Goal: Navigation & Orientation: Understand site structure

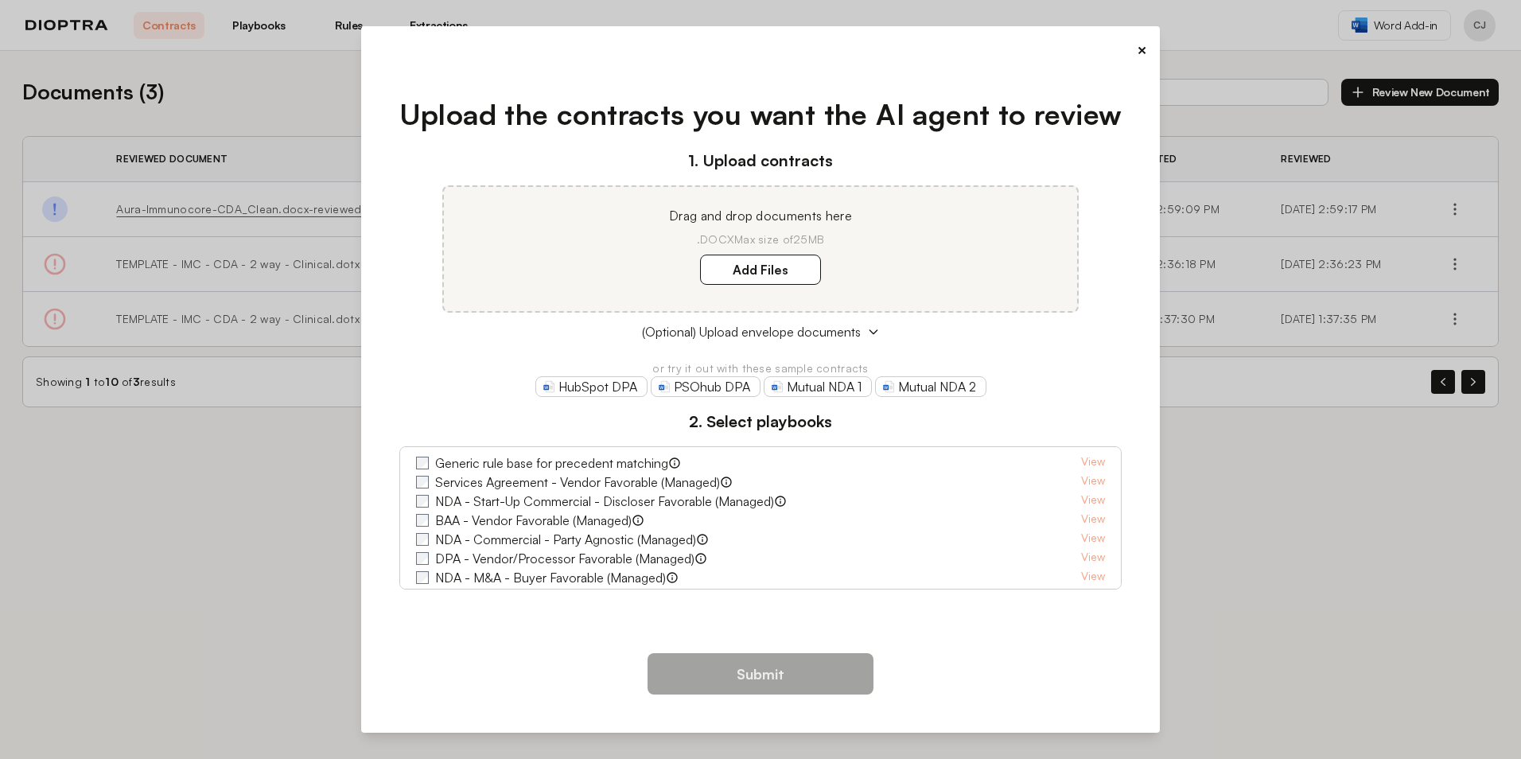
click at [529, 466] on label "Generic rule base for precedent matching" at bounding box center [551, 462] width 233 height 19
click at [1142, 48] on button "×" at bounding box center [1142, 50] width 10 height 22
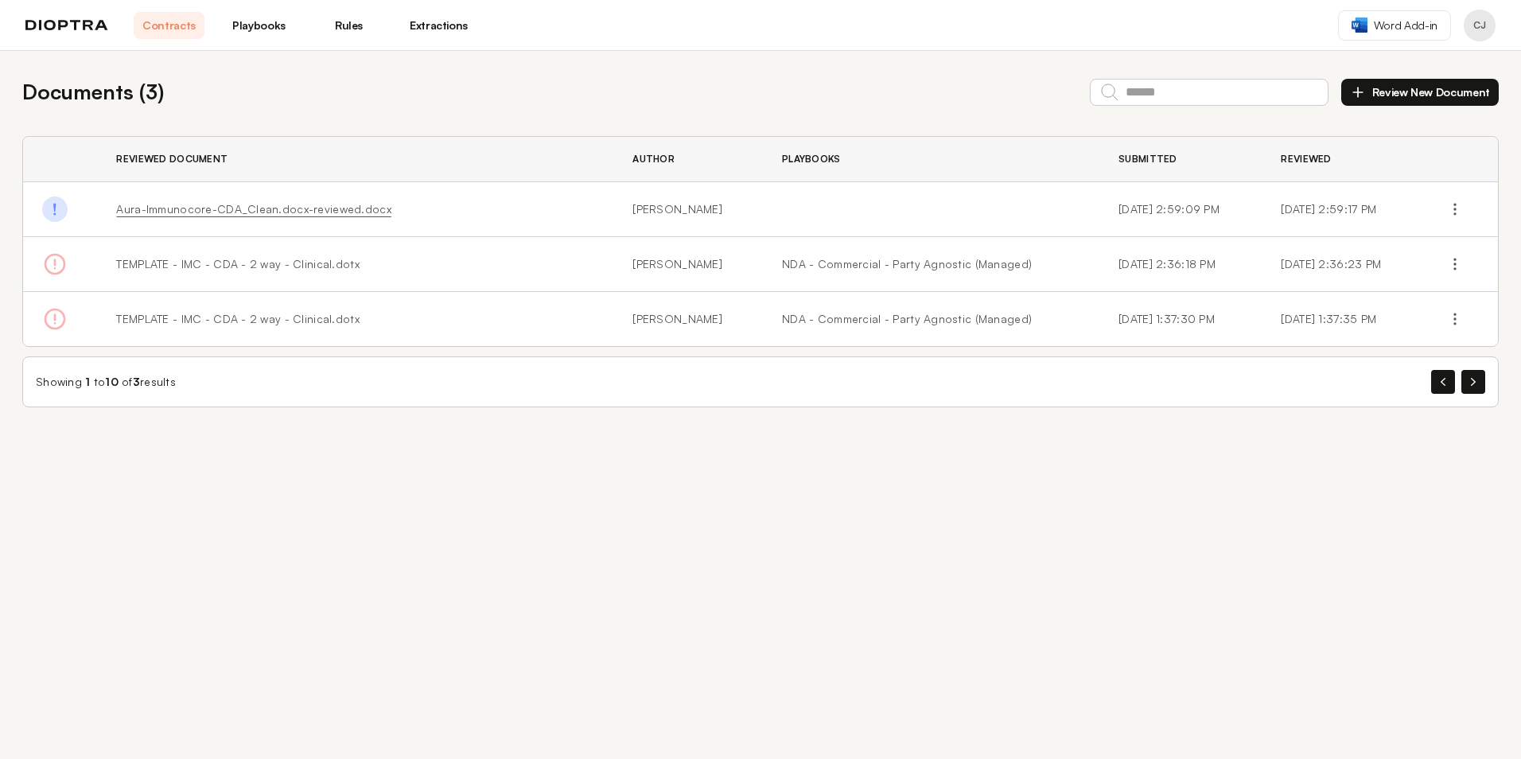
click at [259, 25] on link "Playbooks" at bounding box center [259, 25] width 71 height 27
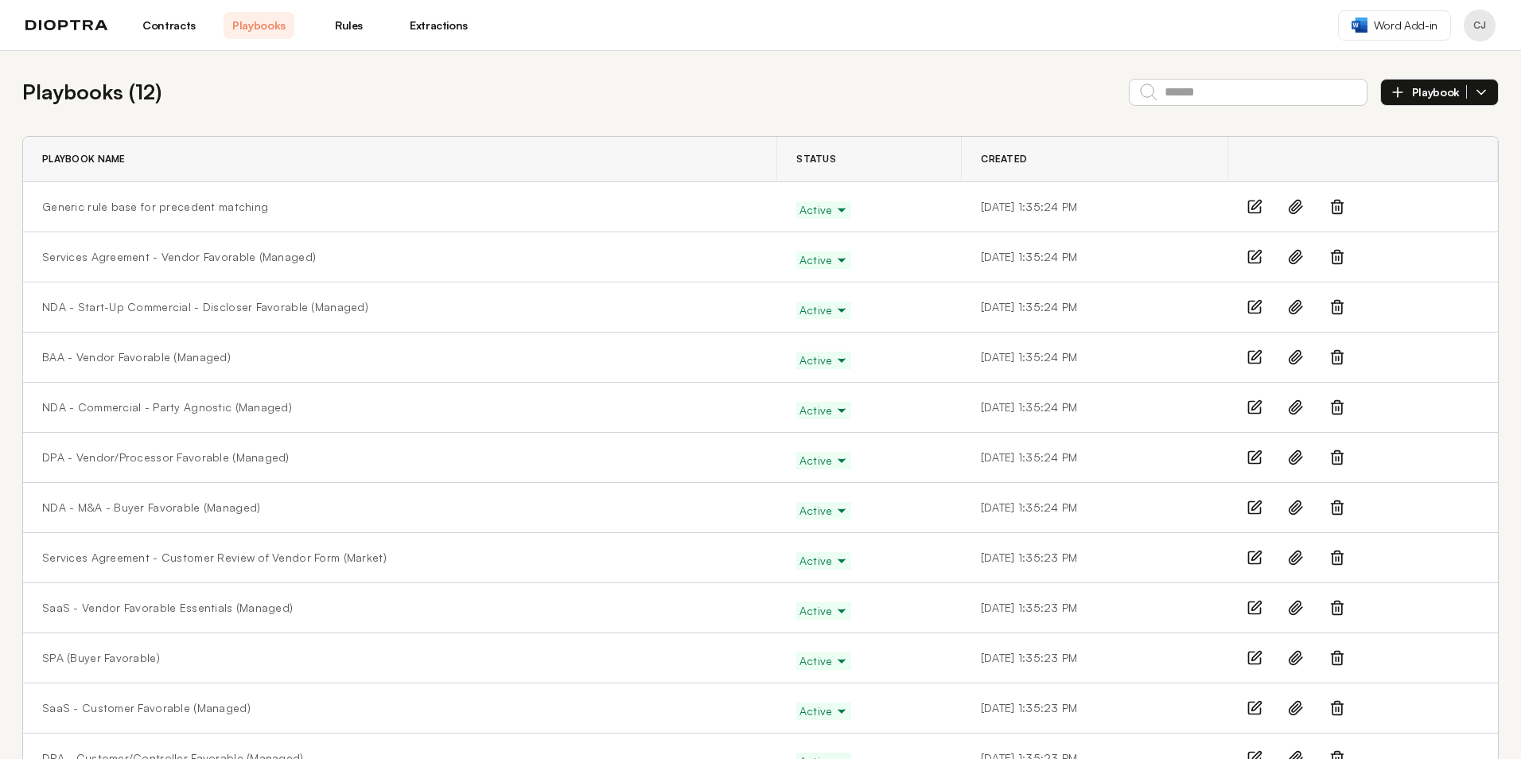
click at [163, 32] on link "Contracts" at bounding box center [169, 25] width 71 height 27
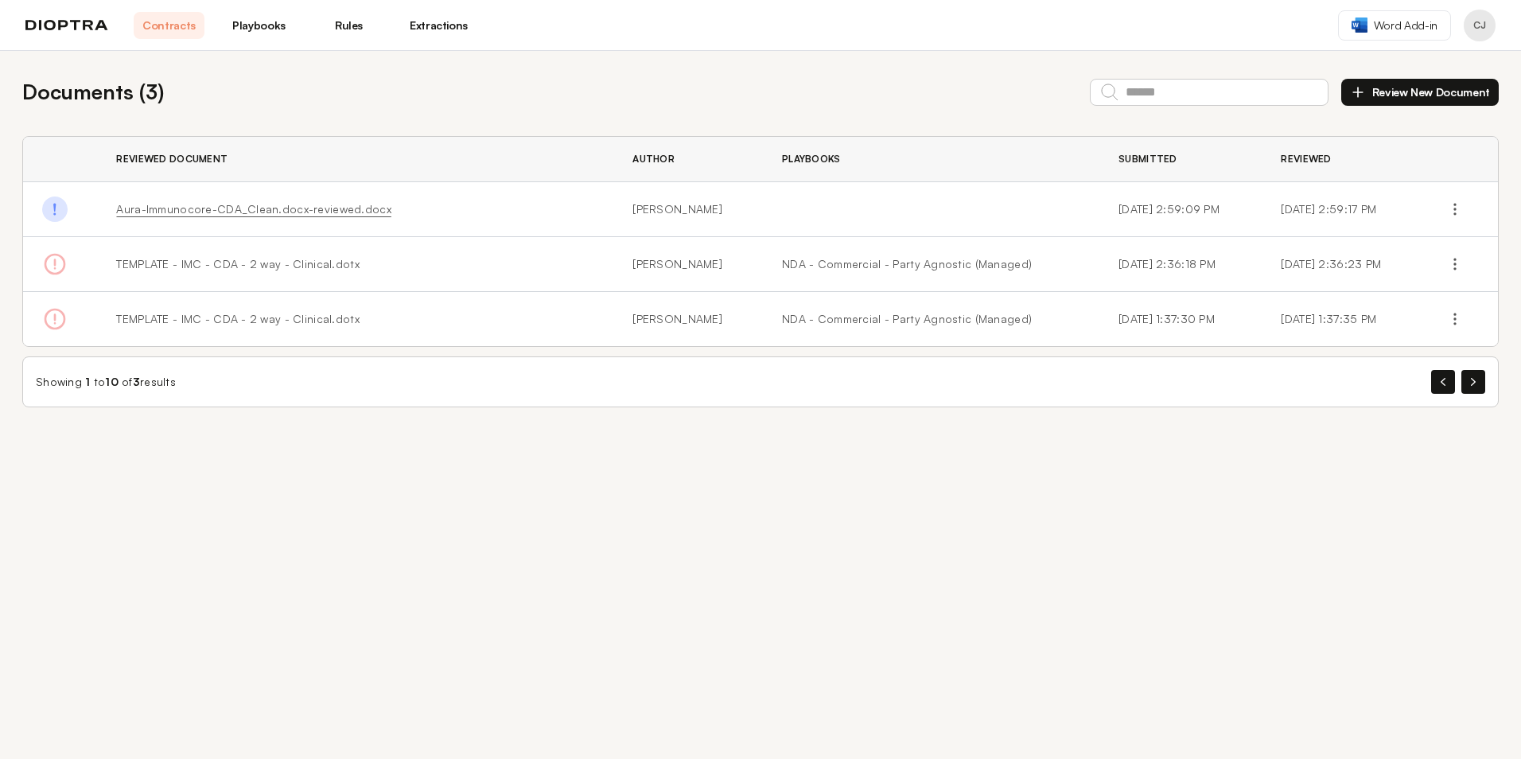
click at [352, 26] on link "Rules" at bounding box center [348, 25] width 71 height 27
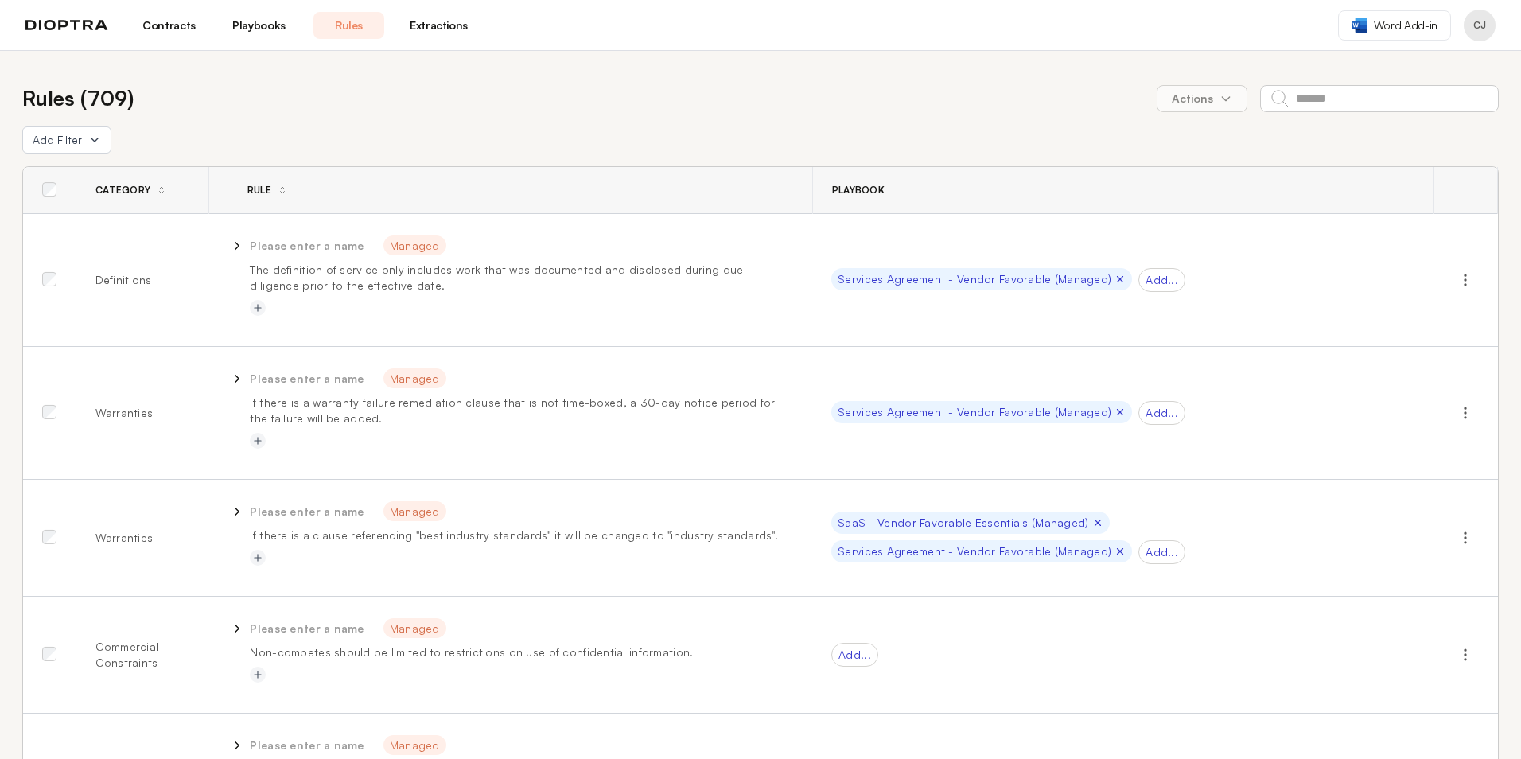
click at [439, 29] on link "Extractions" at bounding box center [438, 25] width 71 height 27
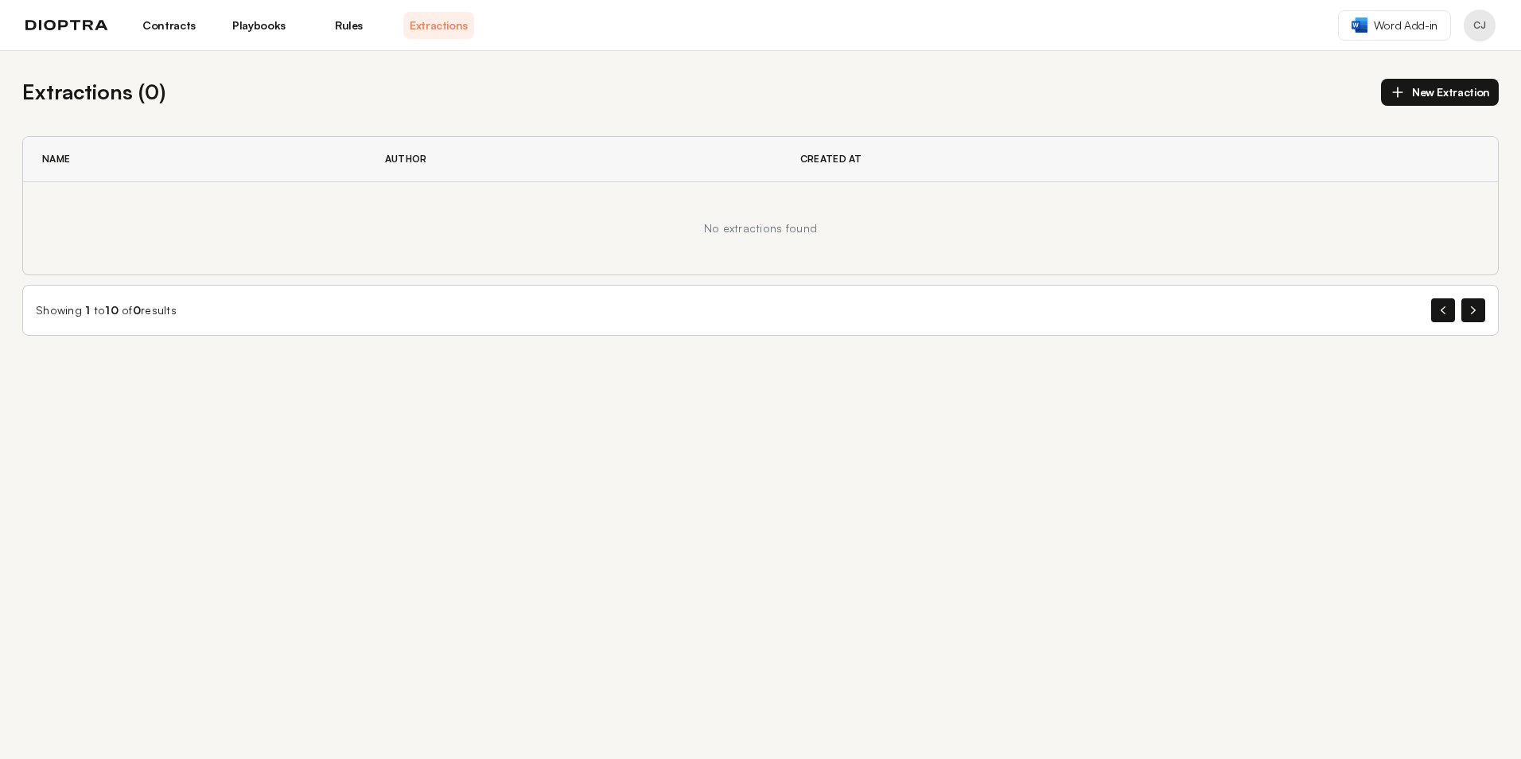
click at [347, 25] on link "Rules" at bounding box center [348, 25] width 71 height 27
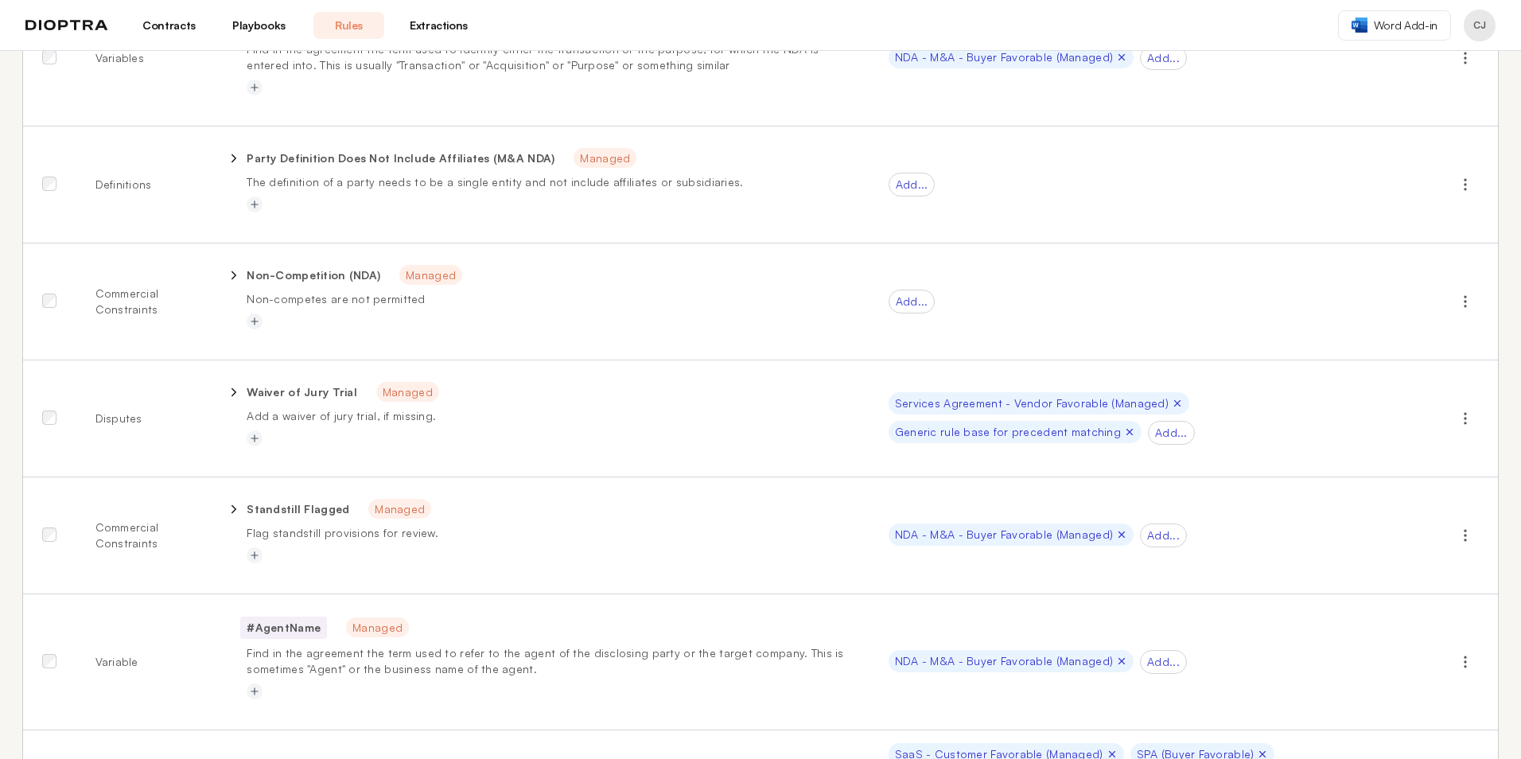
scroll to position [5569, 0]
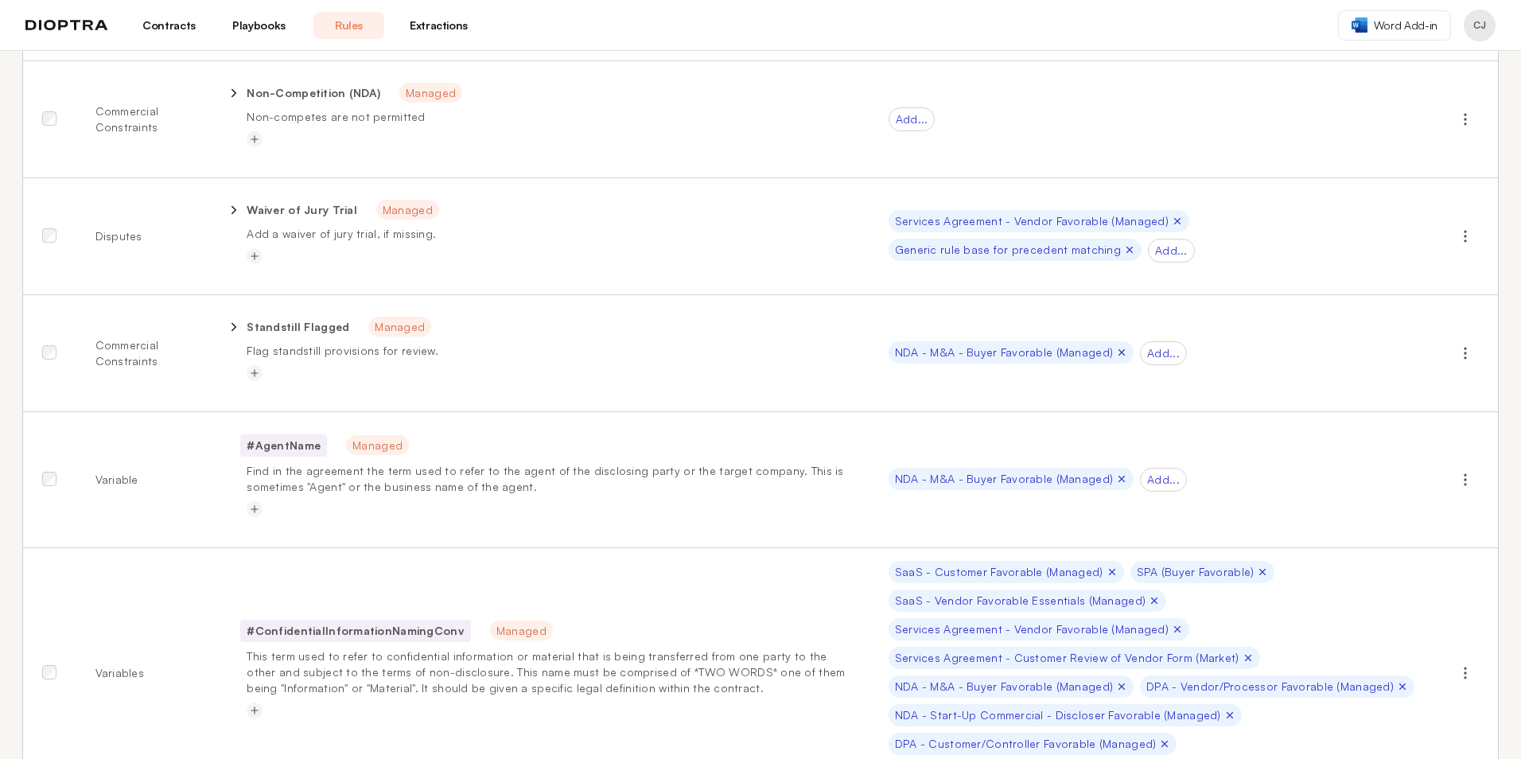
click at [185, 26] on link "Contracts" at bounding box center [169, 25] width 71 height 27
